Goal: Information Seeking & Learning: Learn about a topic

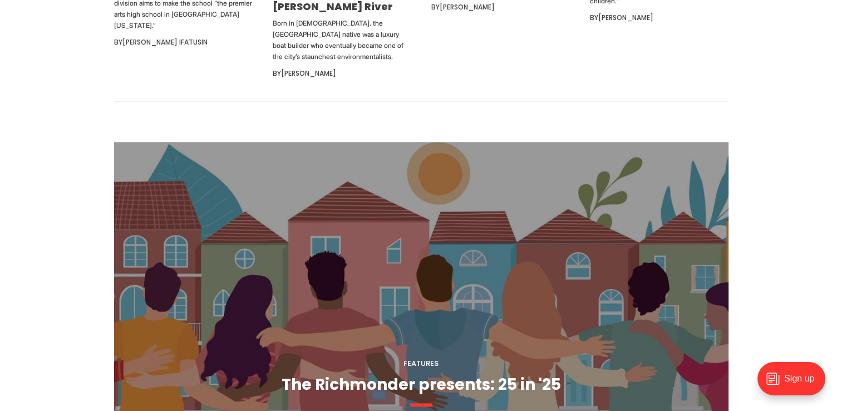
scroll to position [779, 0]
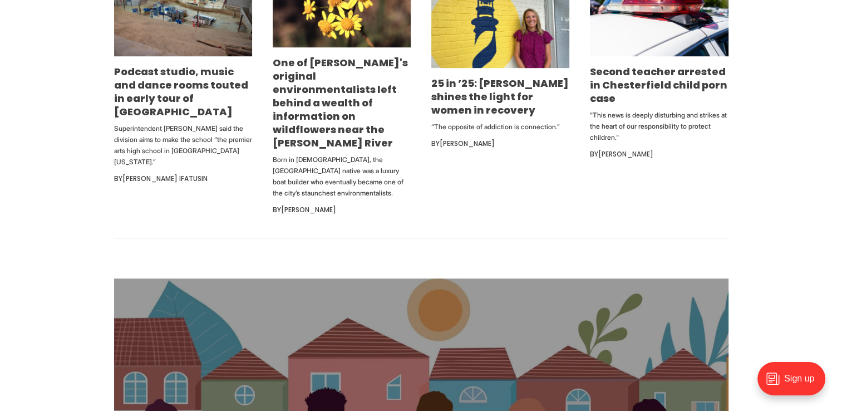
click at [209, 98] on h3 "Podcast studio, music and dance rooms touted in early tour of new Richmond high…" at bounding box center [183, 91] width 138 height 53
click at [197, 86] on link "Podcast studio, music and dance rooms touted in early tour of new Richmond high…" at bounding box center [181, 92] width 134 height 54
